Goal: Information Seeking & Learning: Learn about a topic

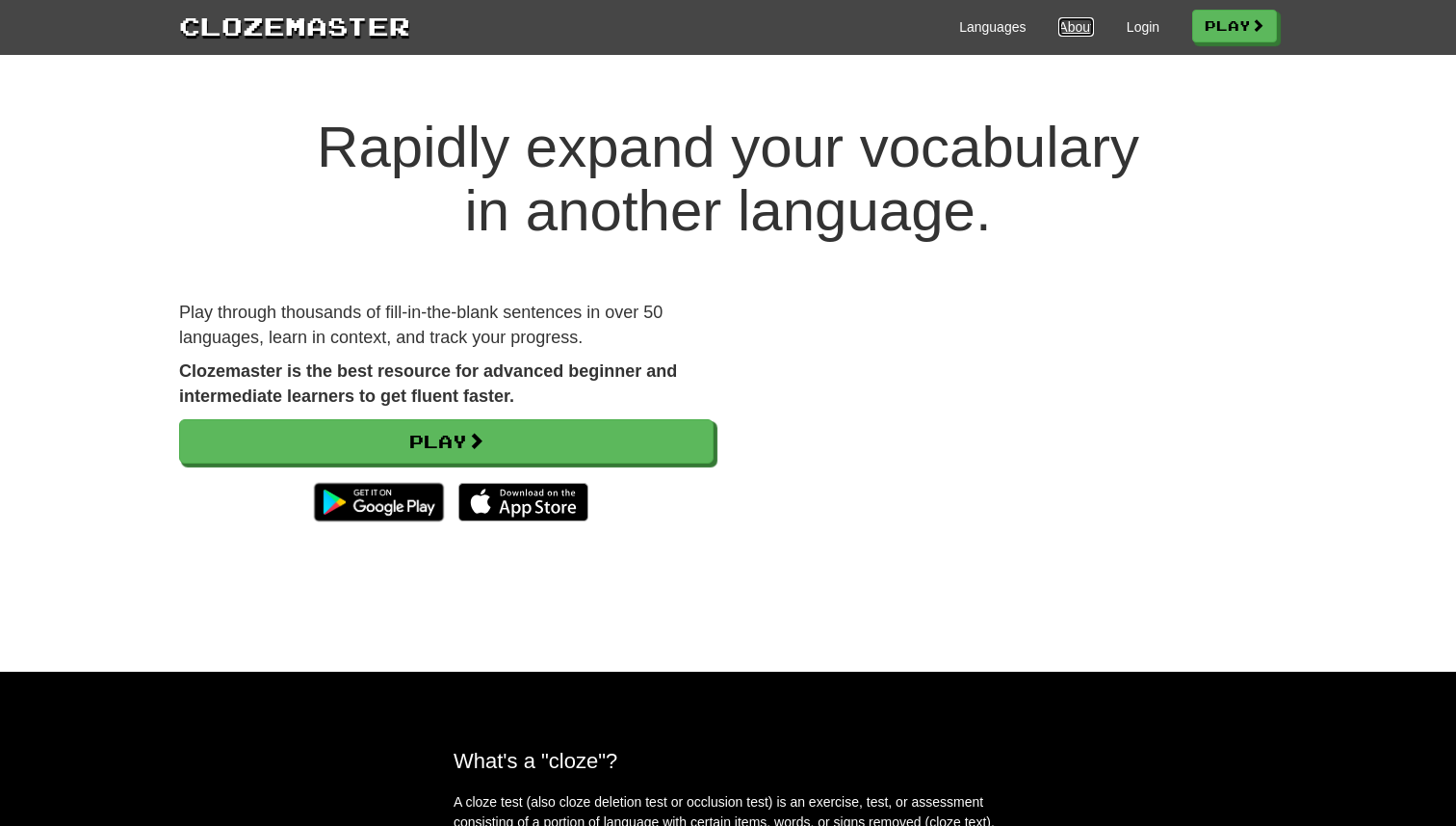
click at [1059, 33] on link "About" at bounding box center [1076, 27] width 36 height 19
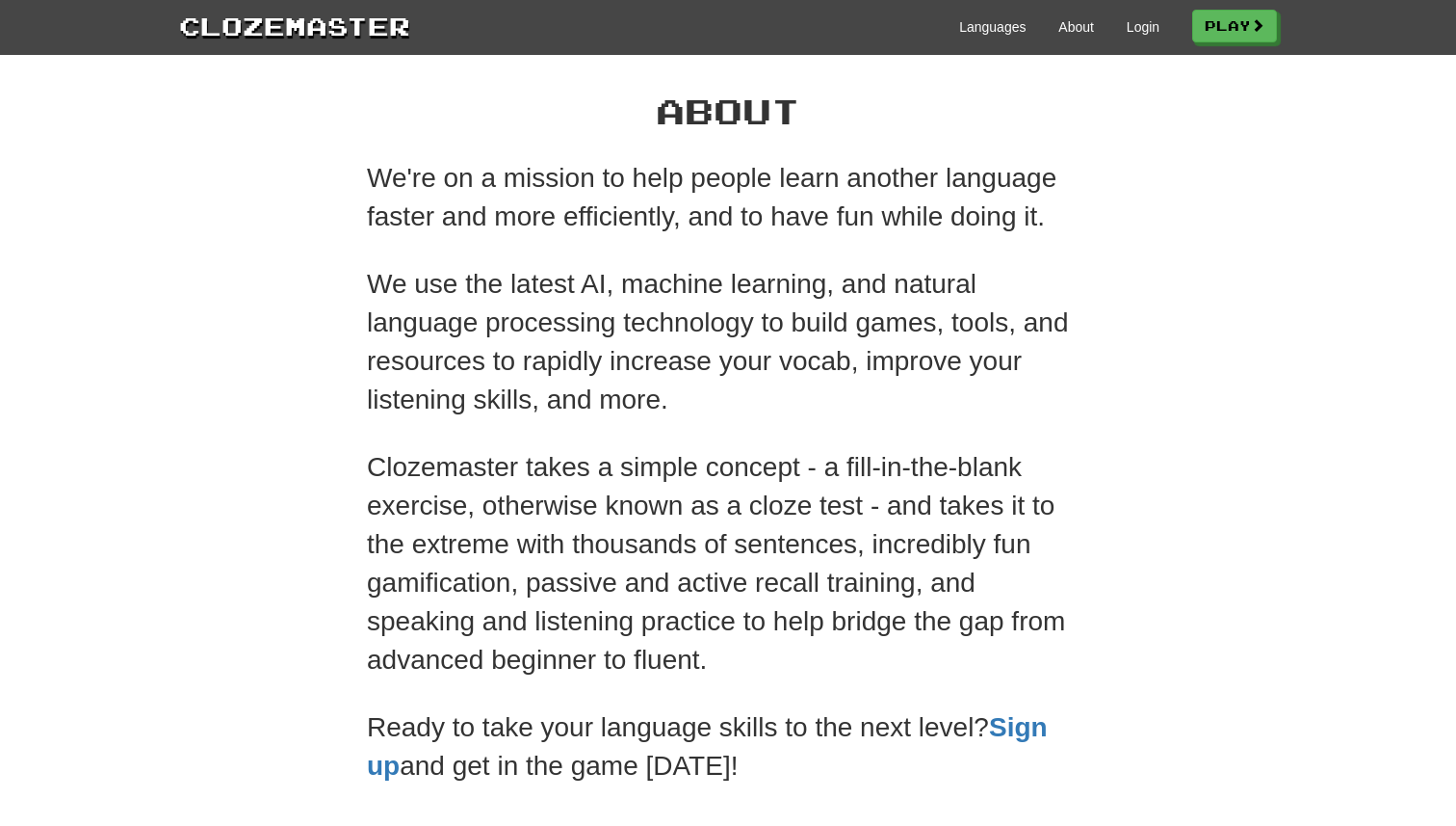
scroll to position [8, 0]
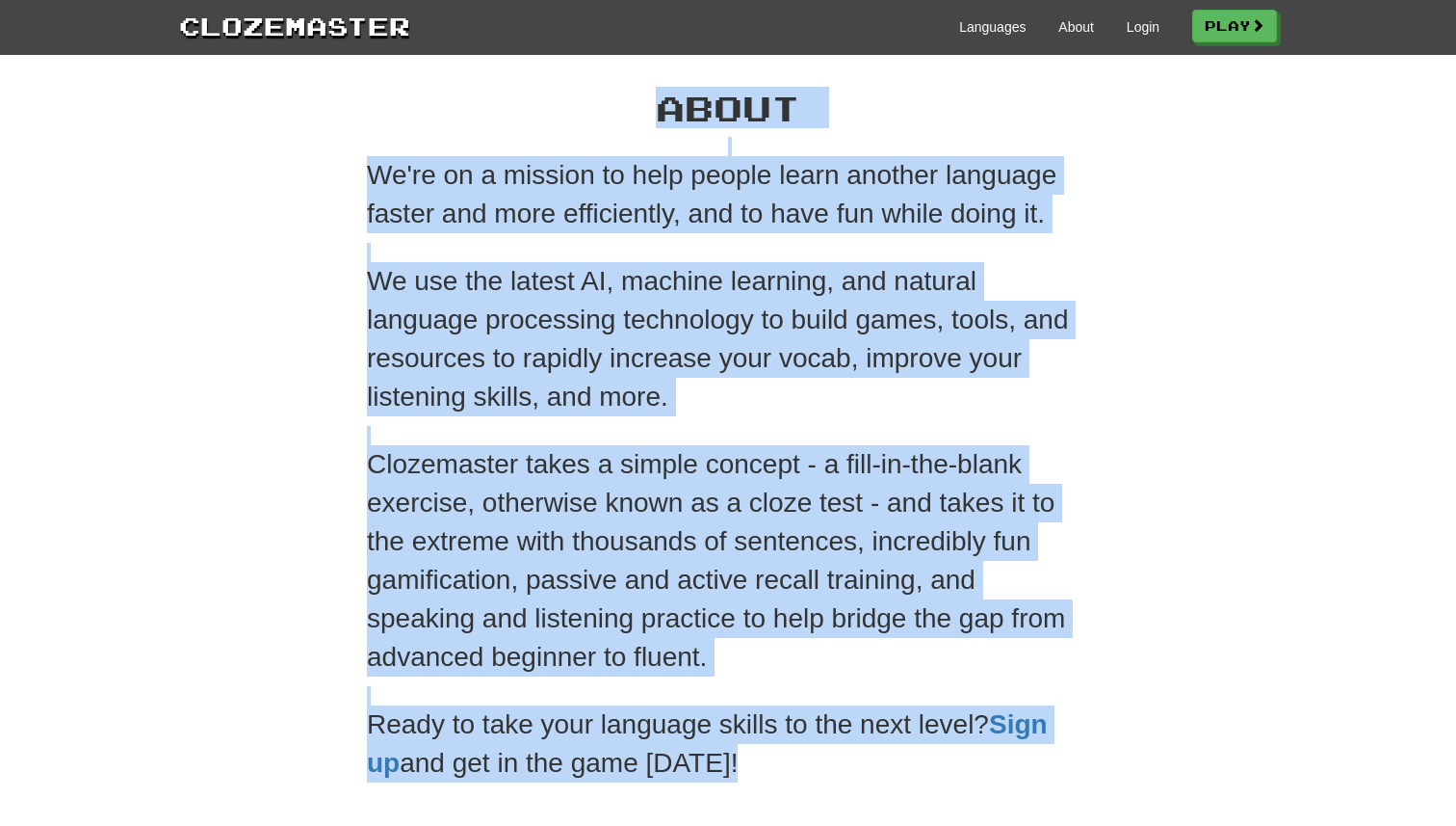
drag, startPoint x: 736, startPoint y: 774, endPoint x: 427, endPoint y: 94, distance: 746.9
click at [427, 95] on div "About We're on a mission to help people learn another language faster and more …" at bounding box center [728, 430] width 752 height 722
copy div "About We're on a mission to help people learn another language faster and more …"
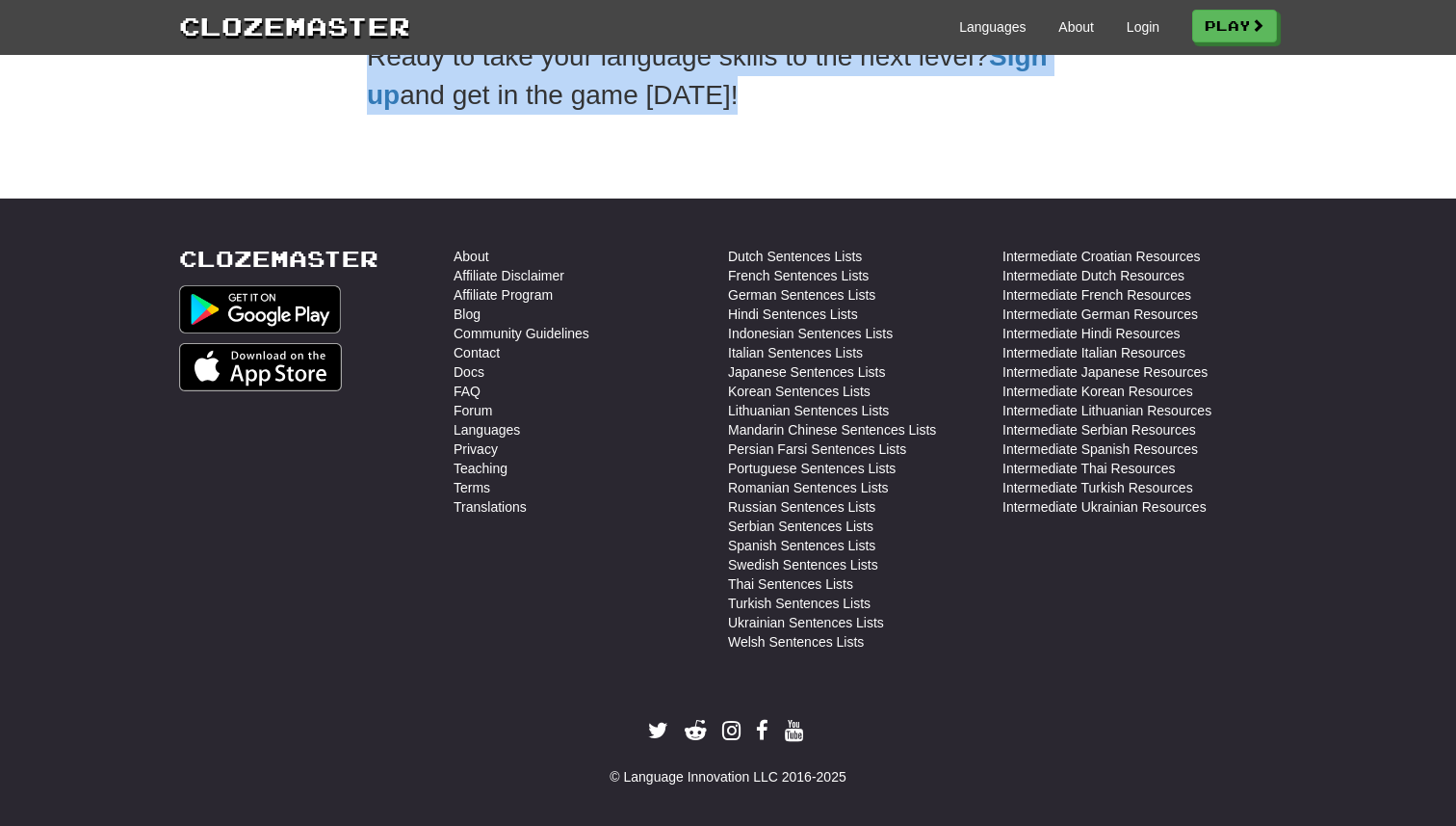
scroll to position [684, 0]
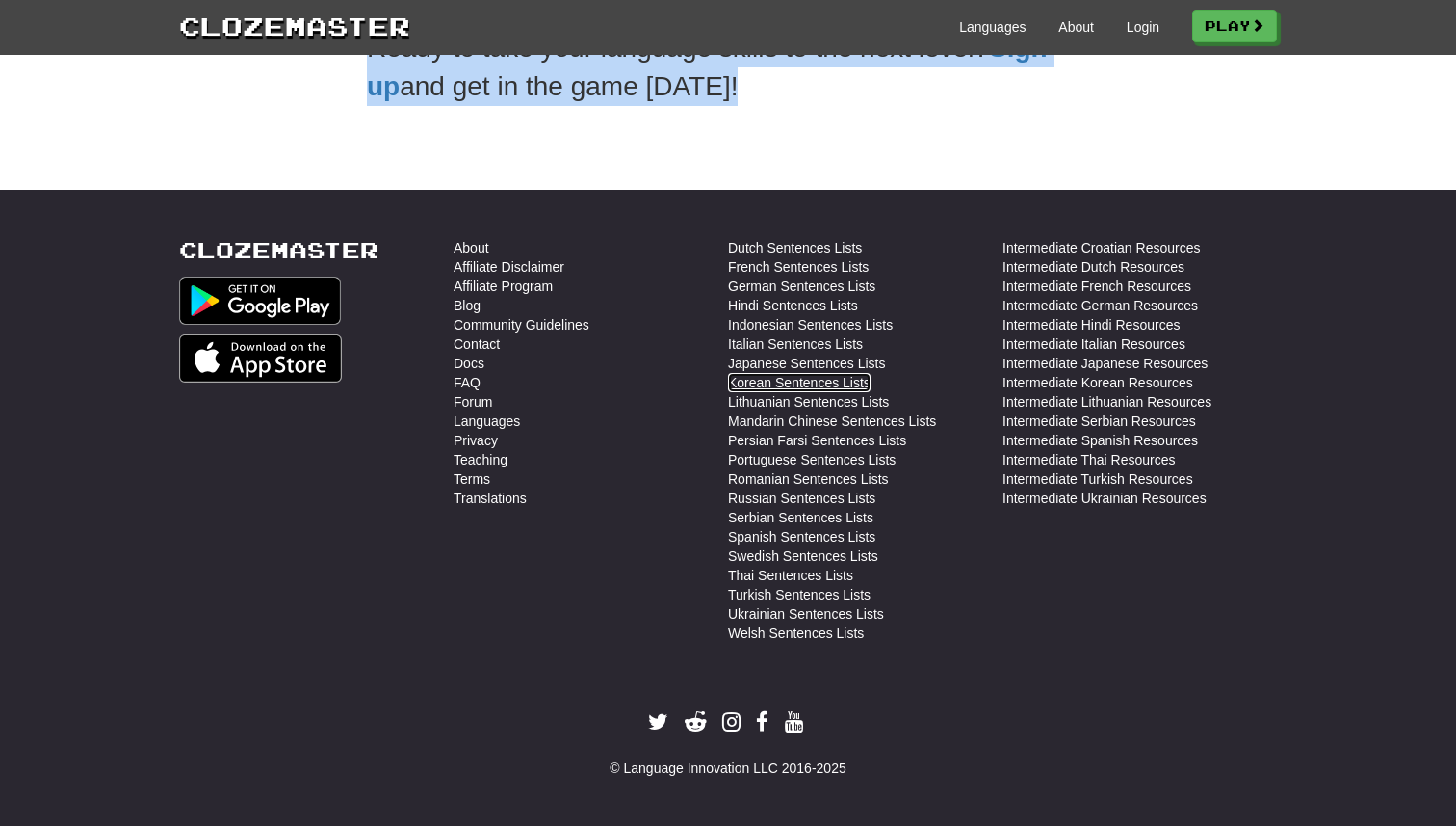
click at [789, 374] on link "Korean Sentences Lists" at bounding box center [799, 382] width 142 height 19
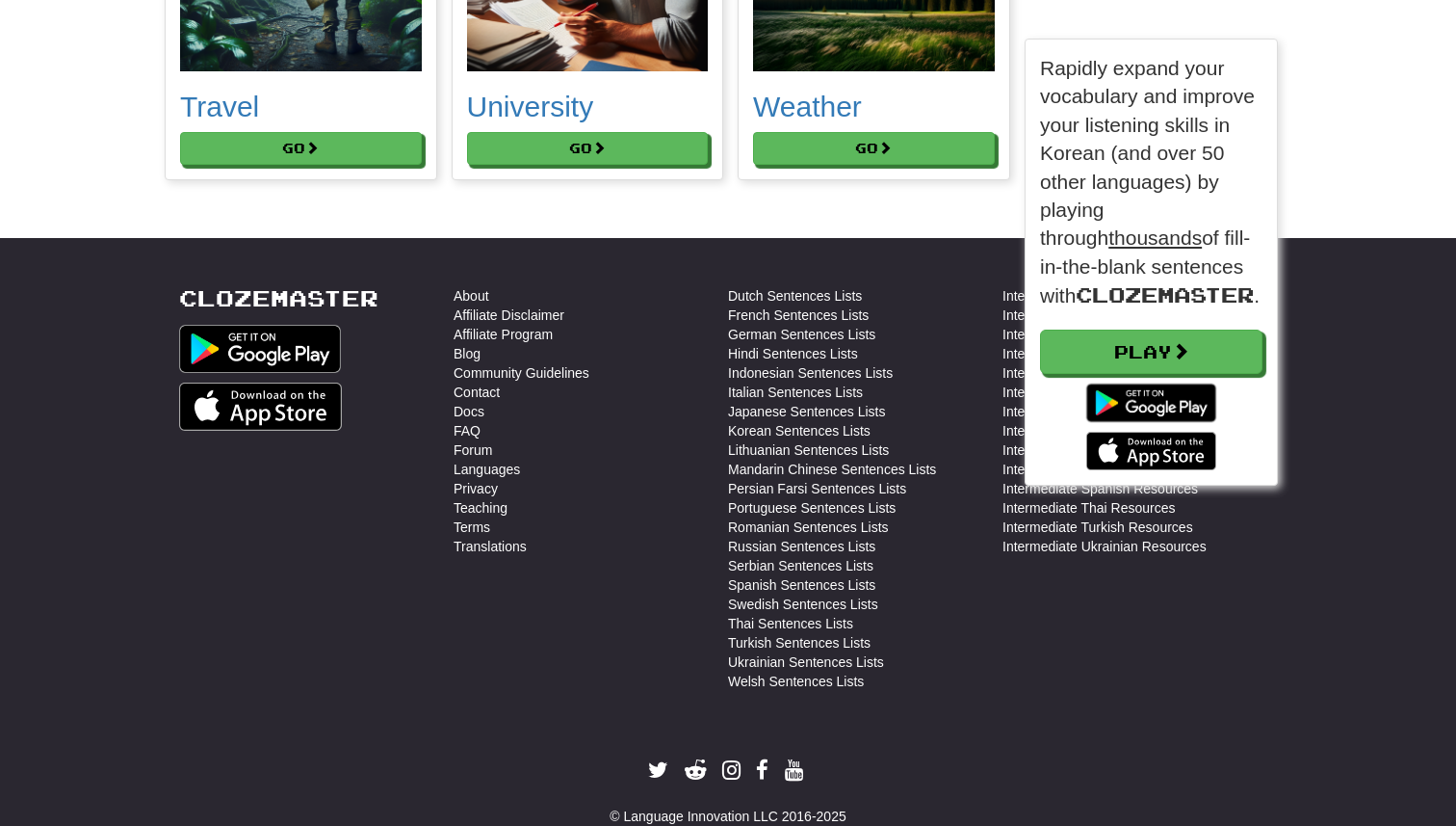
scroll to position [10, 10]
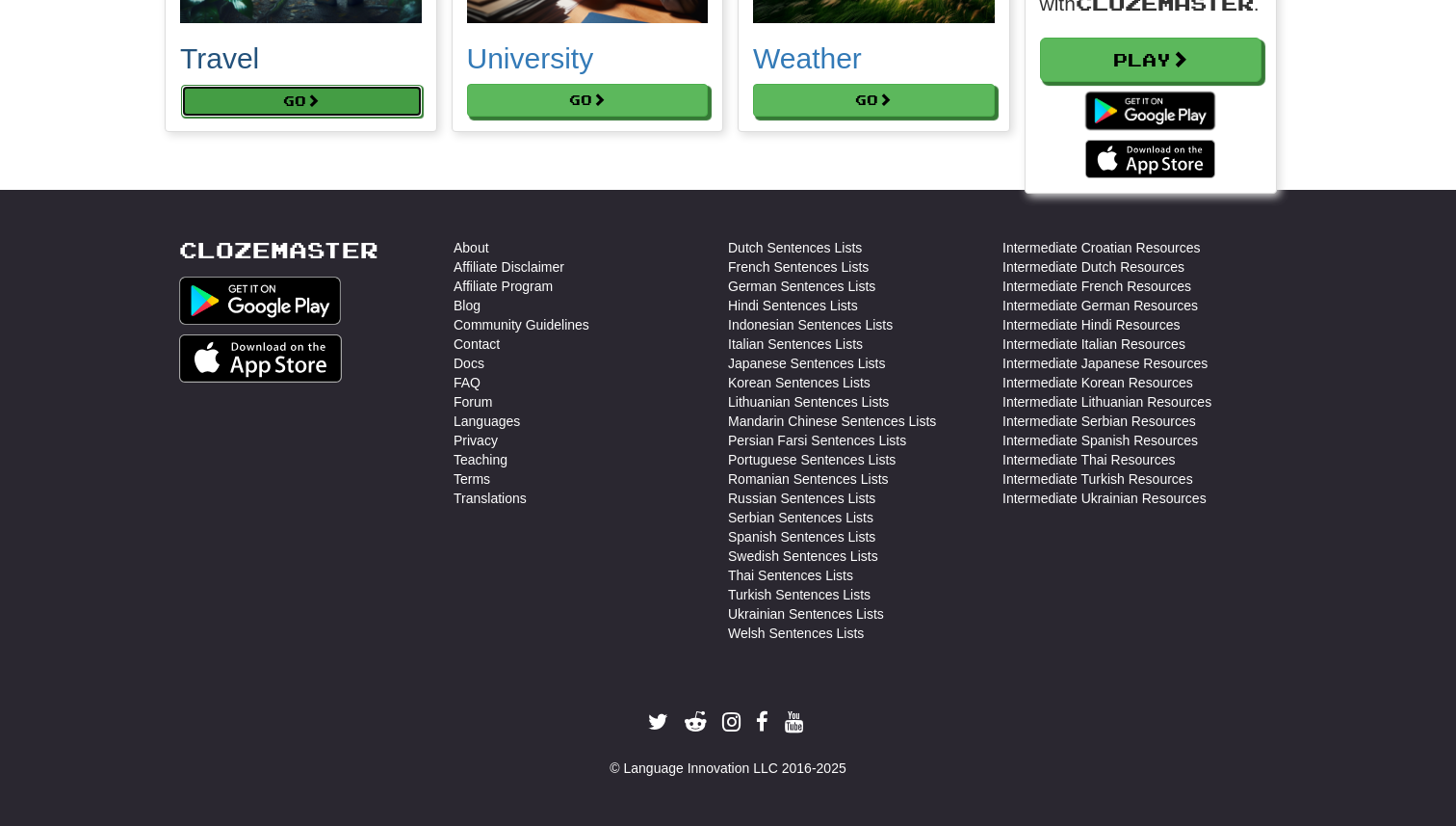
click at [328, 102] on button "Go" at bounding box center [302, 101] width 241 height 33
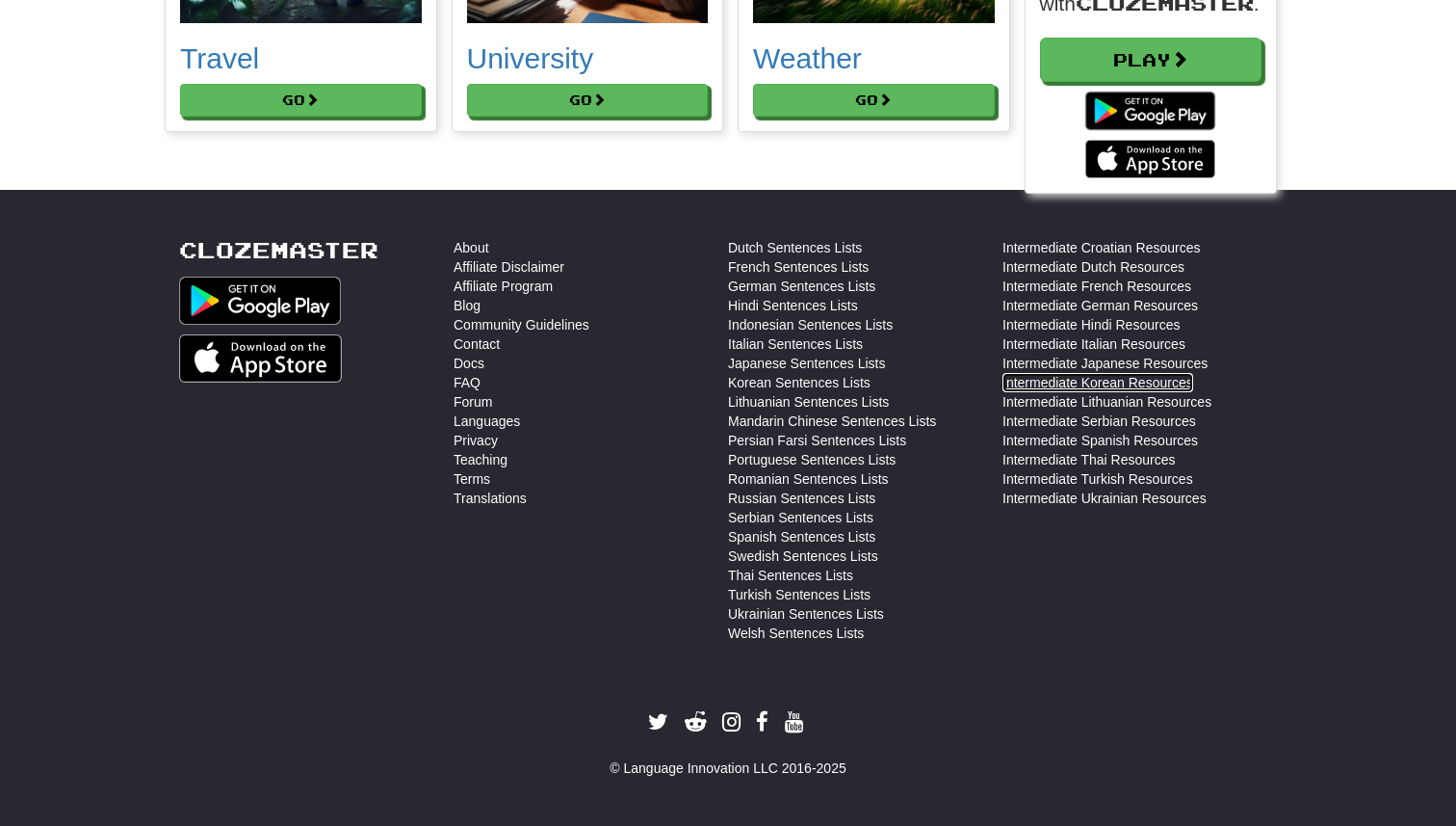
click at [1015, 386] on link "Intermediate Korean Resources" at bounding box center [1098, 382] width 191 height 19
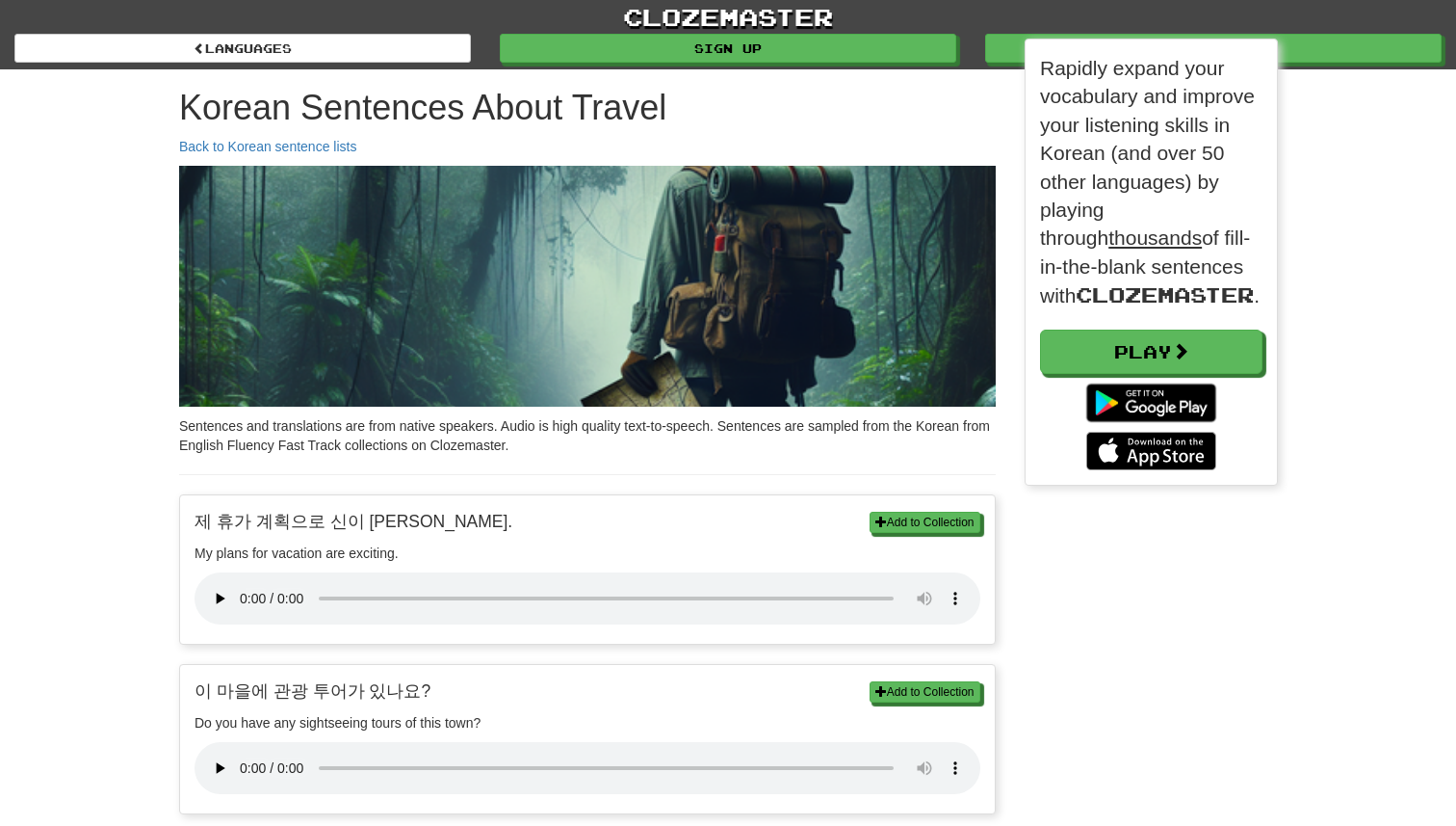
scroll to position [10, 10]
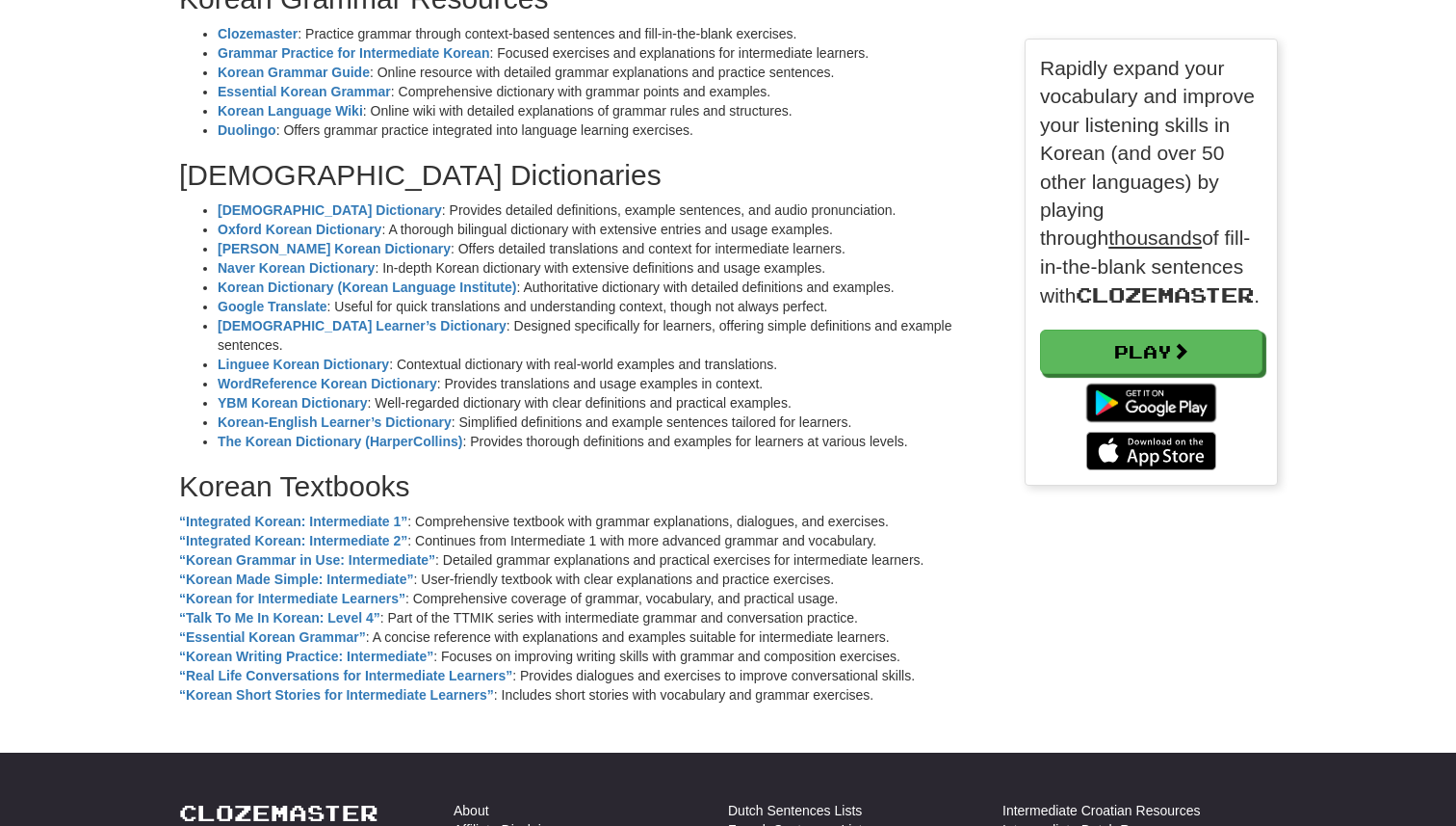
scroll to position [1696, 0]
